Goal: Task Accomplishment & Management: Manage account settings

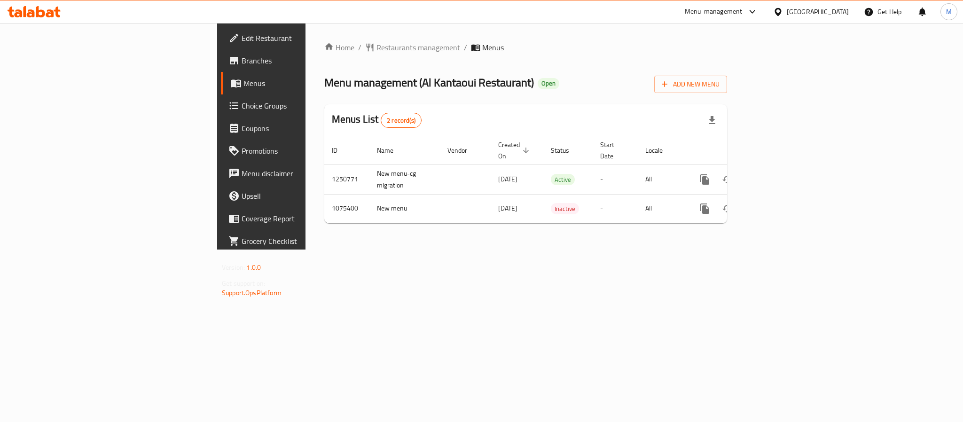
click at [713, 10] on icon at bounding box center [778, 12] width 10 height 10
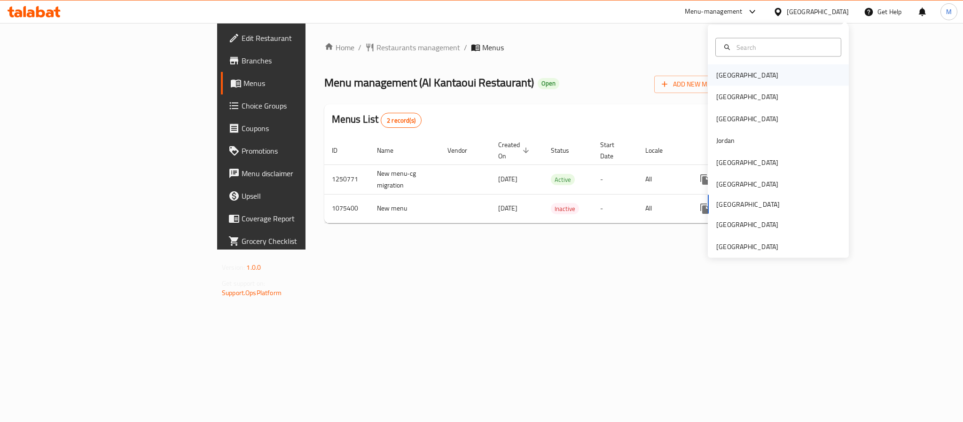
click at [713, 76] on div "[GEOGRAPHIC_DATA]" at bounding box center [778, 75] width 141 height 22
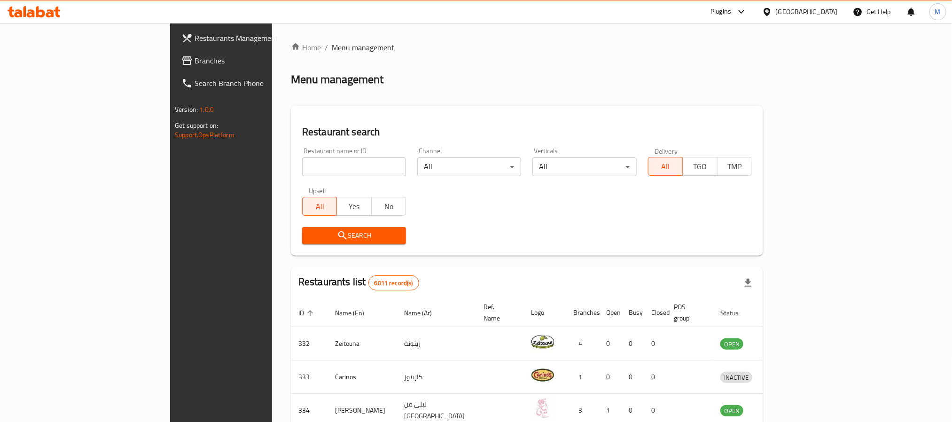
click at [174, 50] on link "Branches" at bounding box center [251, 60] width 155 height 23
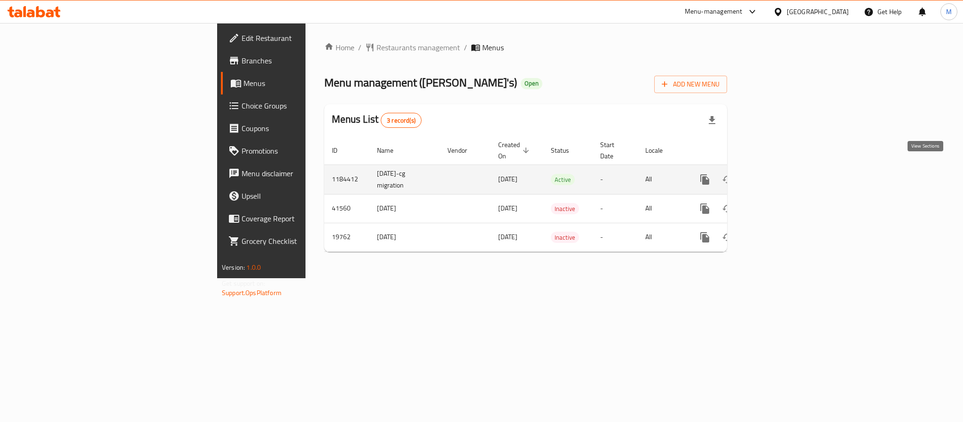
click at [784, 175] on link "enhanced table" at bounding box center [772, 179] width 23 height 23
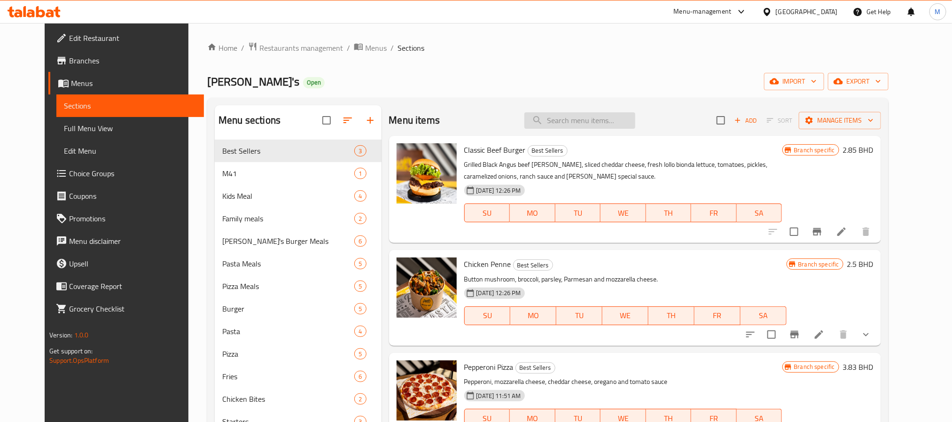
click at [626, 125] on input "search" at bounding box center [580, 120] width 111 height 16
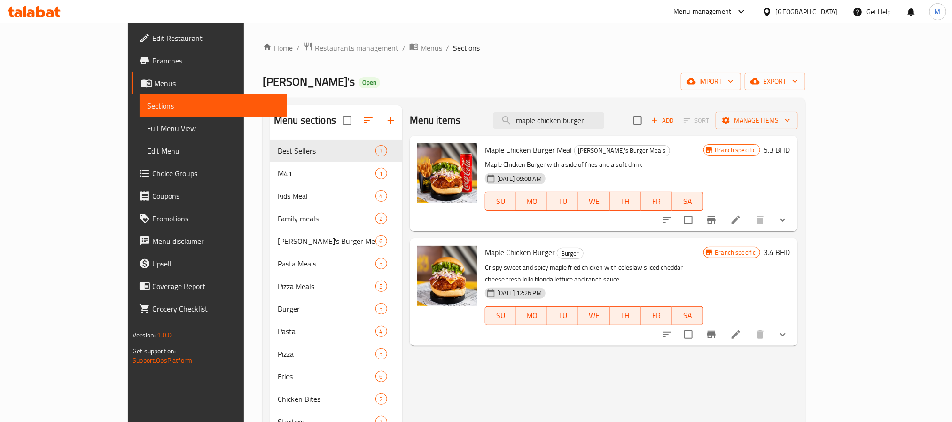
type input "maple chicken burger"
click at [717, 329] on icon "Branch-specific-item" at bounding box center [711, 334] width 11 height 11
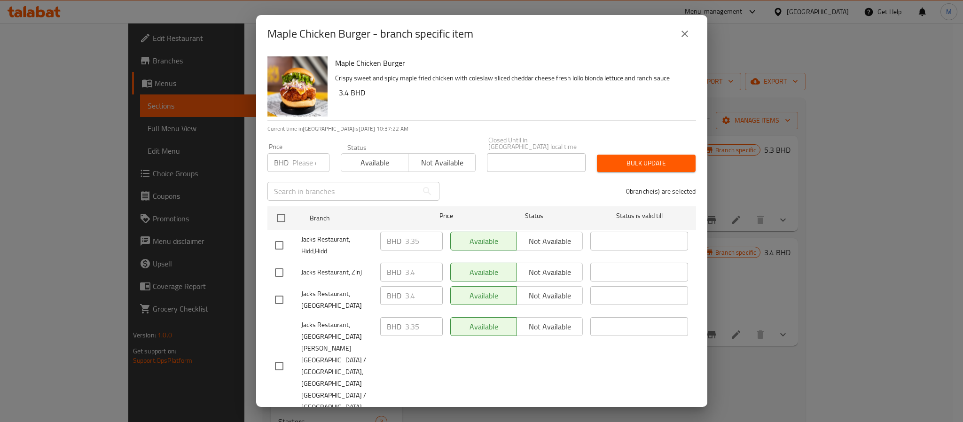
click at [937, 324] on div "Maple Chicken Burger - branch specific item Maple Chicken Burger Crispy sweet a…" at bounding box center [481, 211] width 963 height 422
click at [684, 28] on icon "close" at bounding box center [684, 33] width 11 height 11
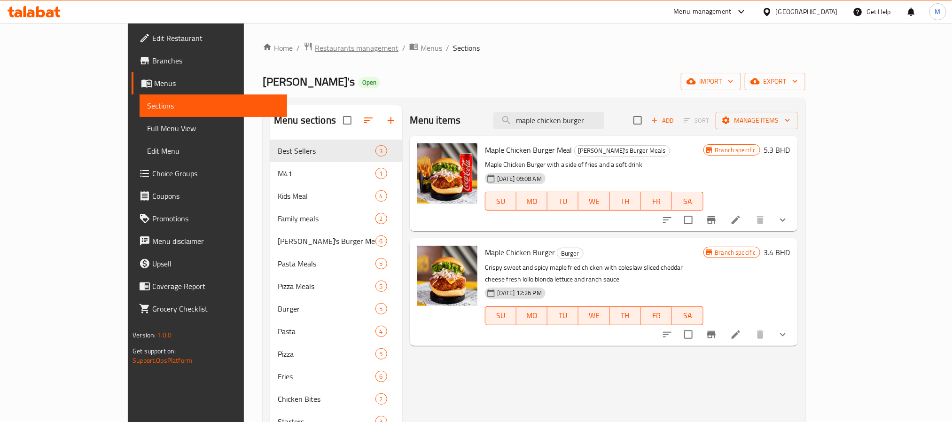
click at [315, 48] on span "Restaurants management" at bounding box center [357, 47] width 84 height 11
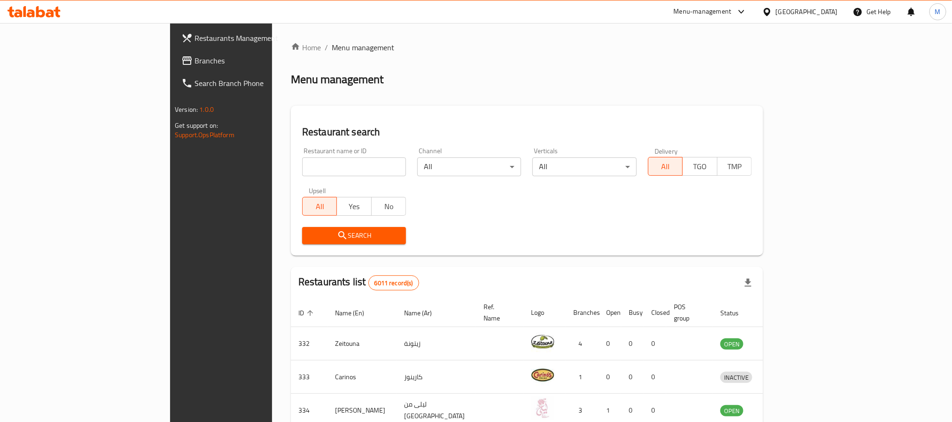
click at [174, 53] on link "Branches" at bounding box center [251, 60] width 155 height 23
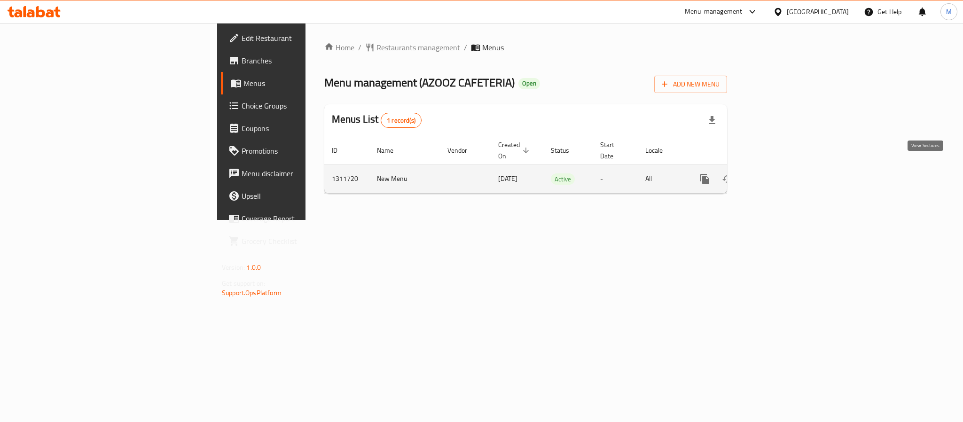
click at [784, 168] on link "enhanced table" at bounding box center [772, 179] width 23 height 23
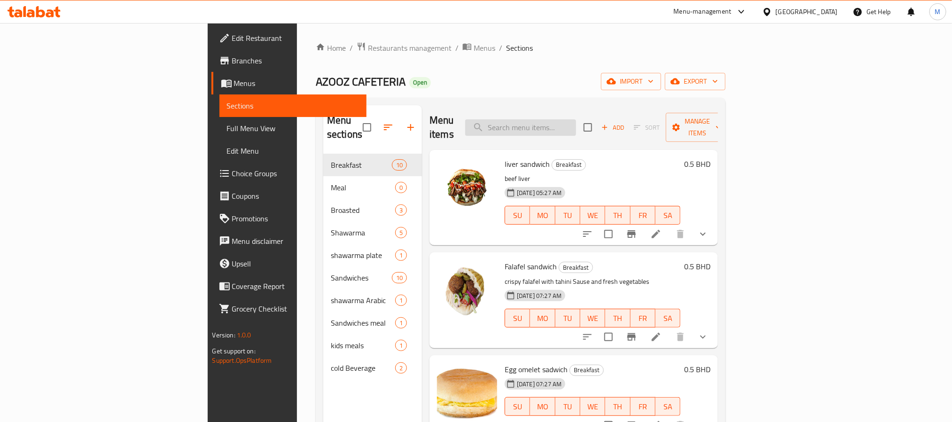
click at [576, 120] on input "search" at bounding box center [520, 127] width 111 height 16
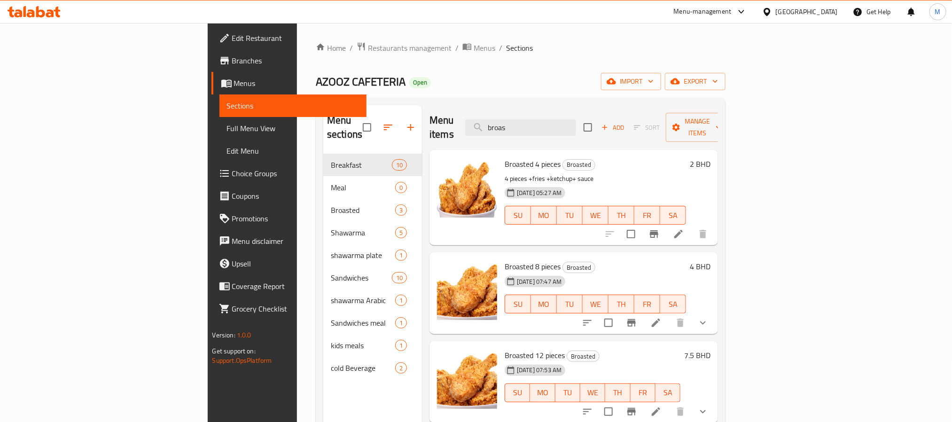
type input "broas"
click at [714, 313] on button "show more" at bounding box center [703, 323] width 23 height 23
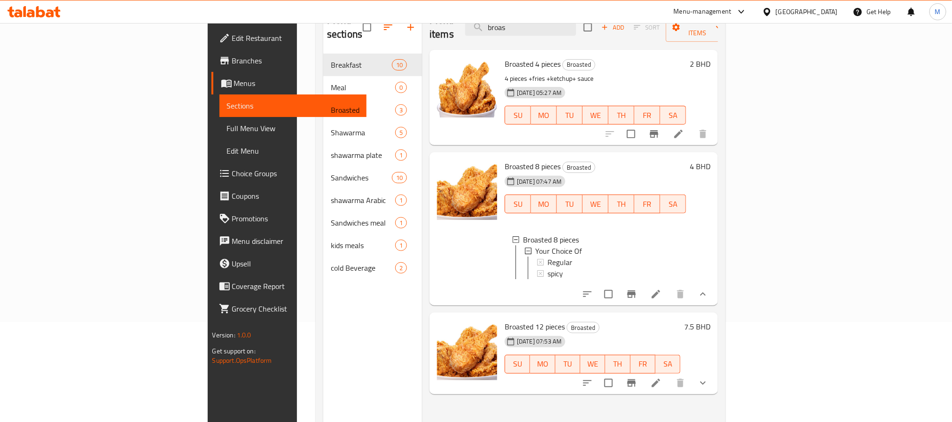
scroll to position [132, 0]
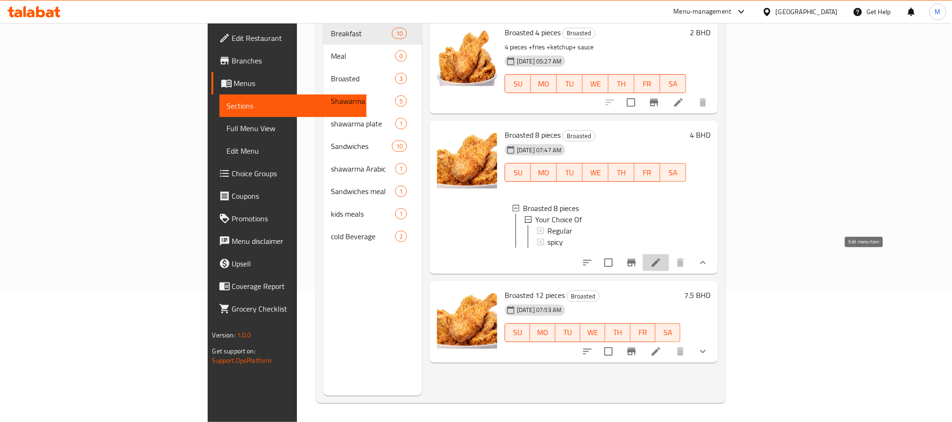
click at [660, 259] on icon at bounding box center [656, 263] width 8 height 8
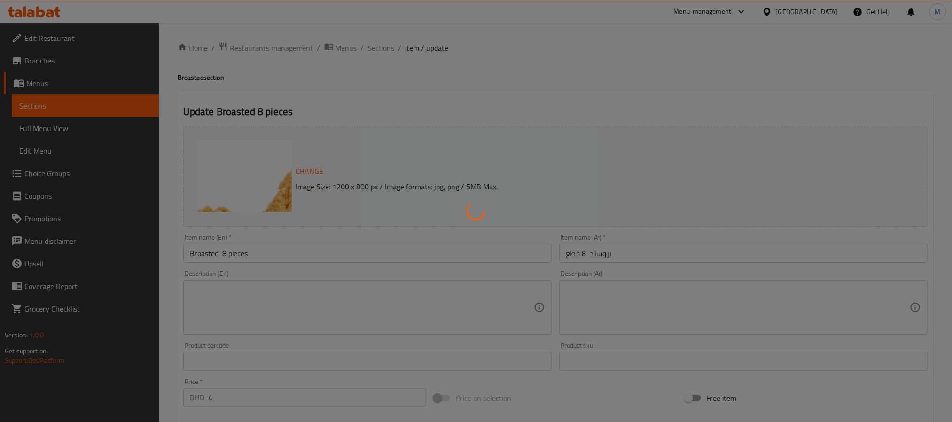
type input "إختيارك من"
type input "1"
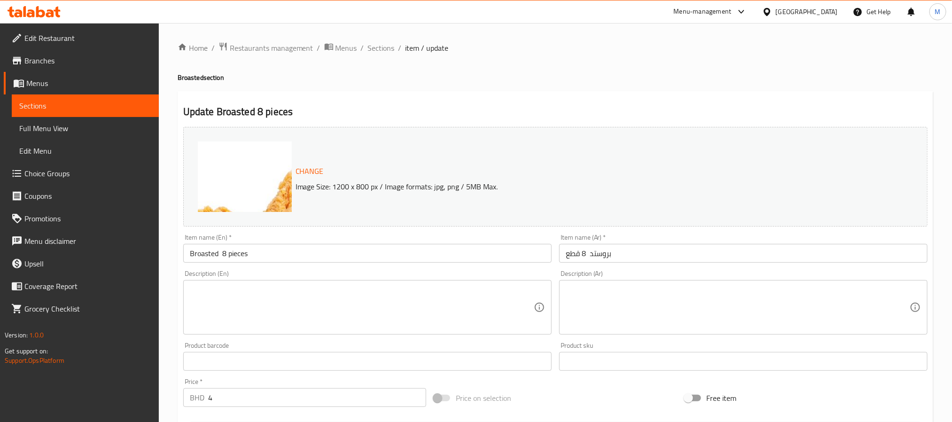
click at [543, 272] on div "Description (En) Description (En)" at bounding box center [367, 302] width 368 height 64
click at [388, 48] on span "Sections" at bounding box center [381, 47] width 27 height 11
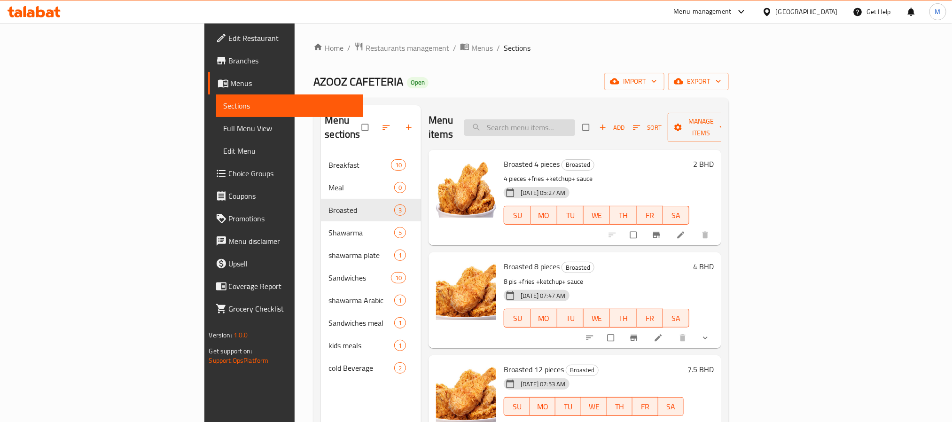
click at [575, 119] on input "search" at bounding box center [519, 127] width 111 height 16
type input "broasted"
click at [712, 333] on span "show more" at bounding box center [706, 337] width 11 height 9
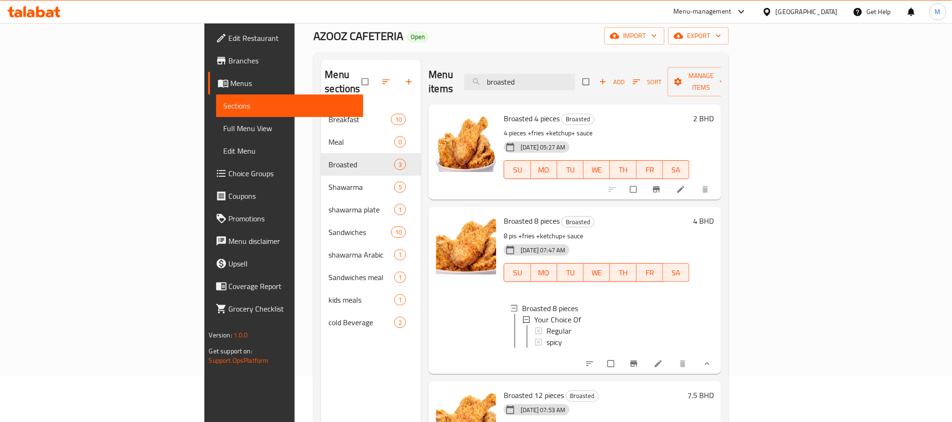
scroll to position [71, 0]
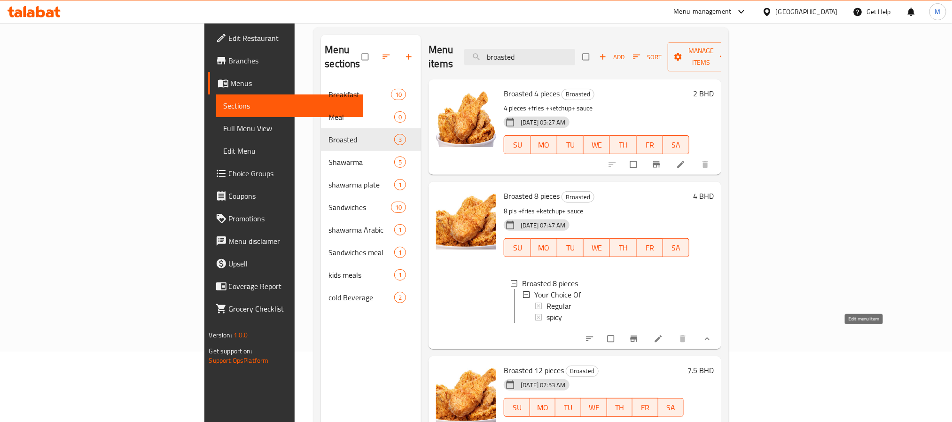
click at [665, 334] on link at bounding box center [659, 338] width 11 height 9
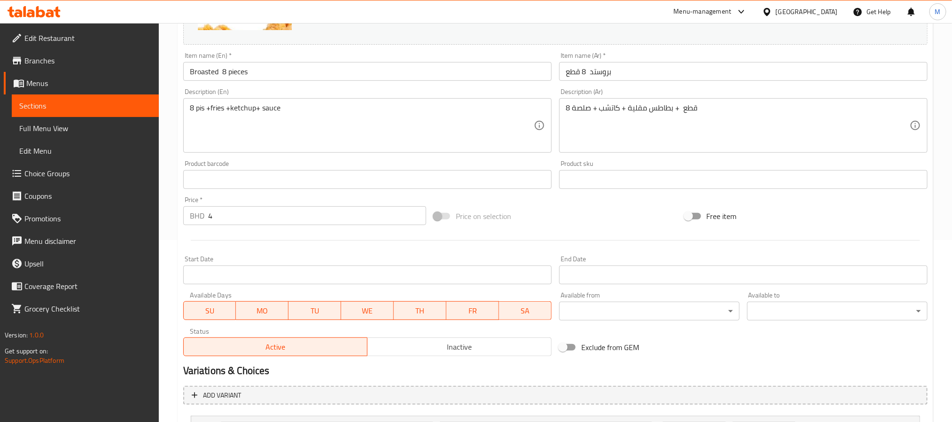
scroll to position [60, 0]
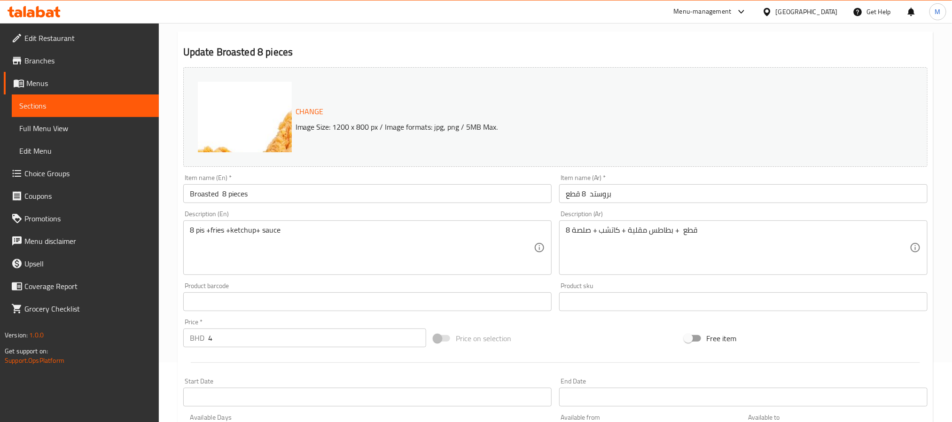
click at [557, 209] on div "Description (Ar) 8 قطع + بطاطس مقلية + كاتشب + صلصة Description (Ar)" at bounding box center [744, 243] width 376 height 72
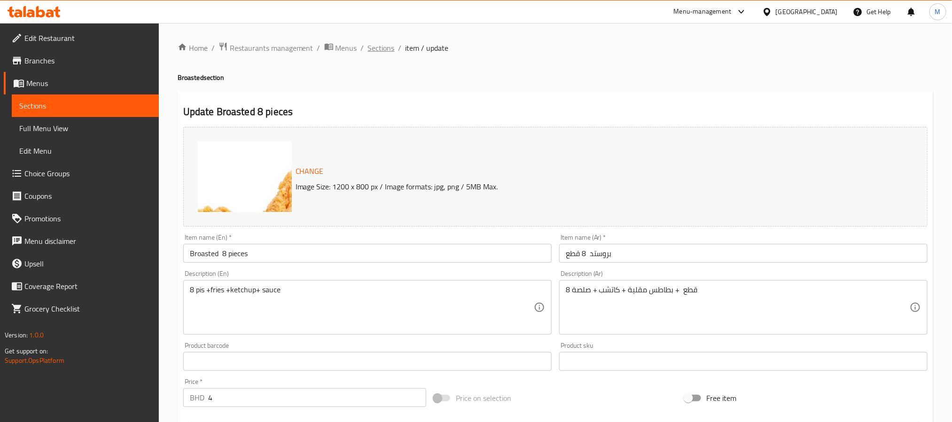
click at [385, 47] on span "Sections" at bounding box center [381, 47] width 27 height 11
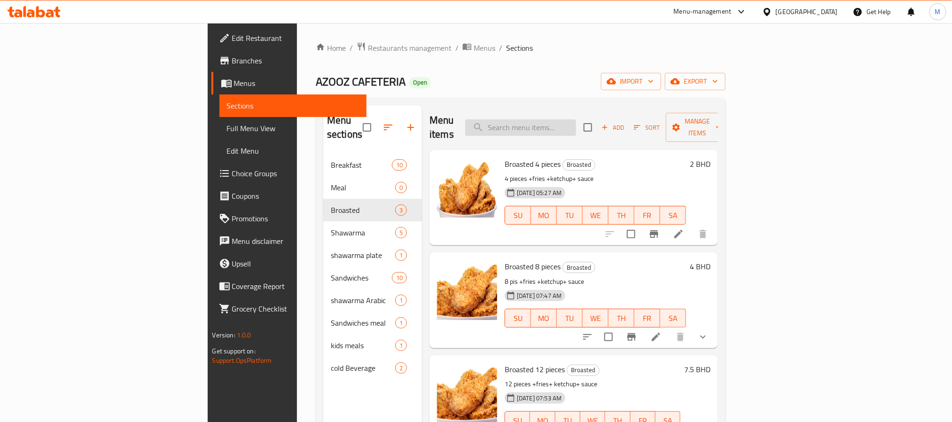
click at [576, 119] on input "search" at bounding box center [520, 127] width 111 height 16
click at [639, 173] on p "4 pieces +fries +ketchup+ sauce" at bounding box center [595, 179] width 181 height 12
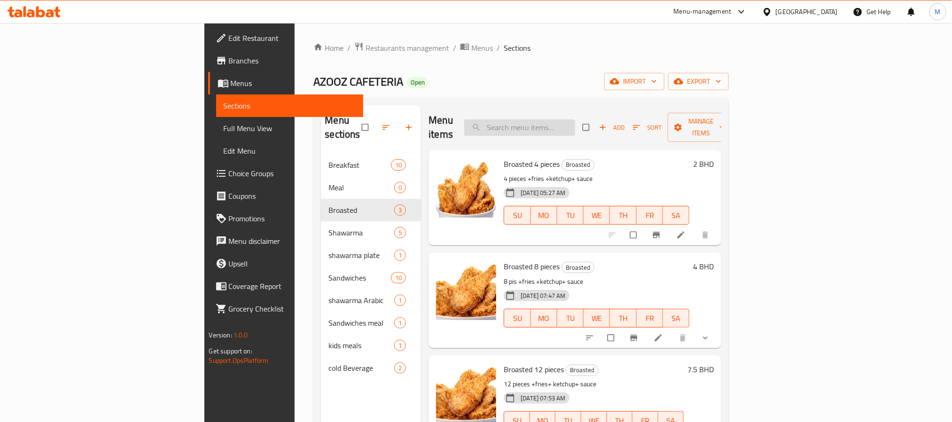
click at [574, 108] on div "Menu items Add Sort Manage items" at bounding box center [575, 127] width 293 height 45
click at [575, 119] on input "search" at bounding box center [519, 127] width 111 height 16
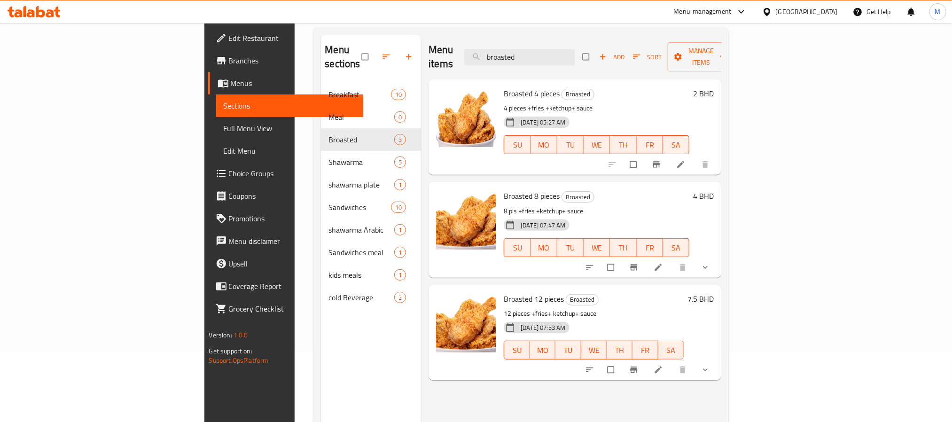
type input "broasted"
click at [662, 367] on icon at bounding box center [658, 370] width 7 height 7
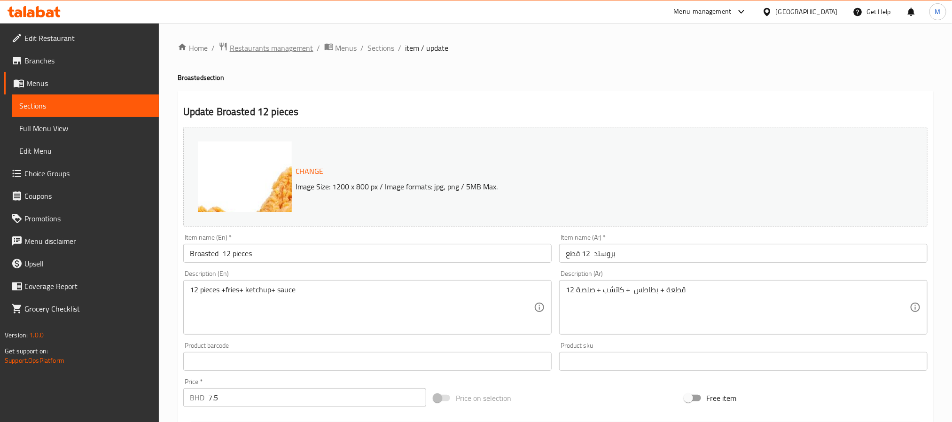
click at [287, 48] on span "Restaurants management" at bounding box center [272, 47] width 84 height 11
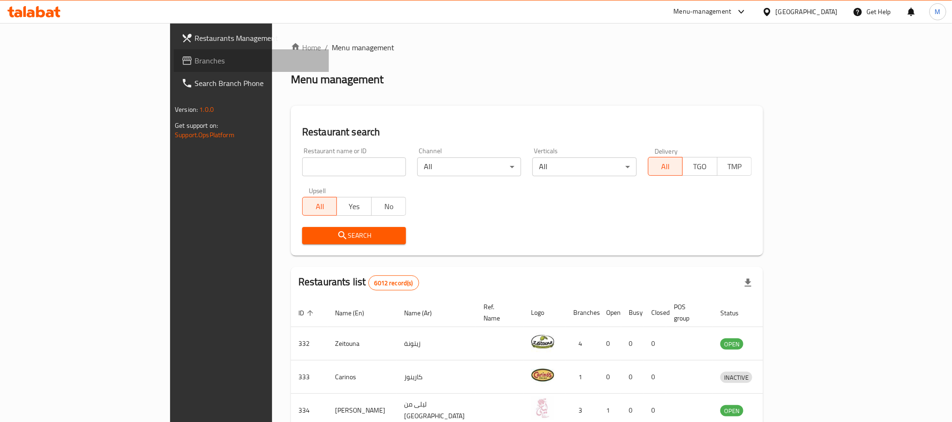
click at [195, 59] on span "Branches" at bounding box center [258, 60] width 127 height 11
